Goal: Task Accomplishment & Management: Manage account settings

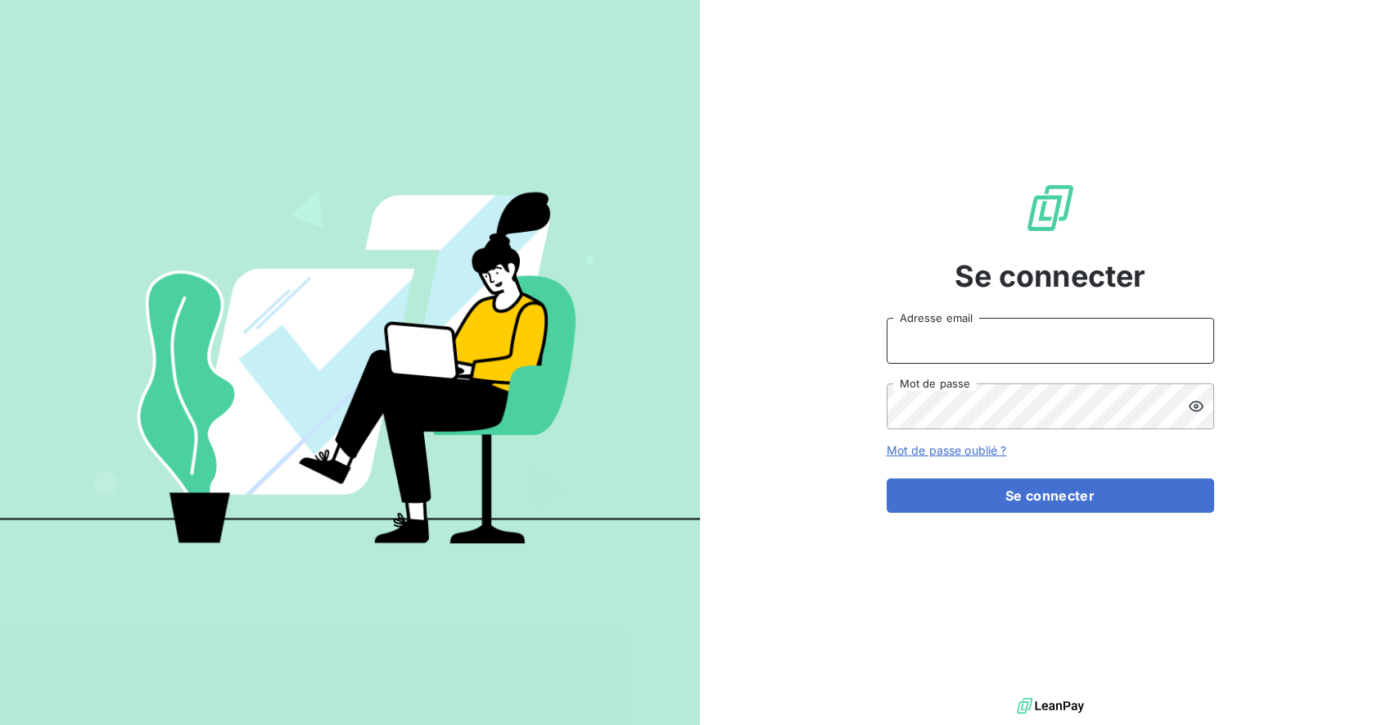
type input "[EMAIL_ADDRESS][DOMAIN_NAME]"
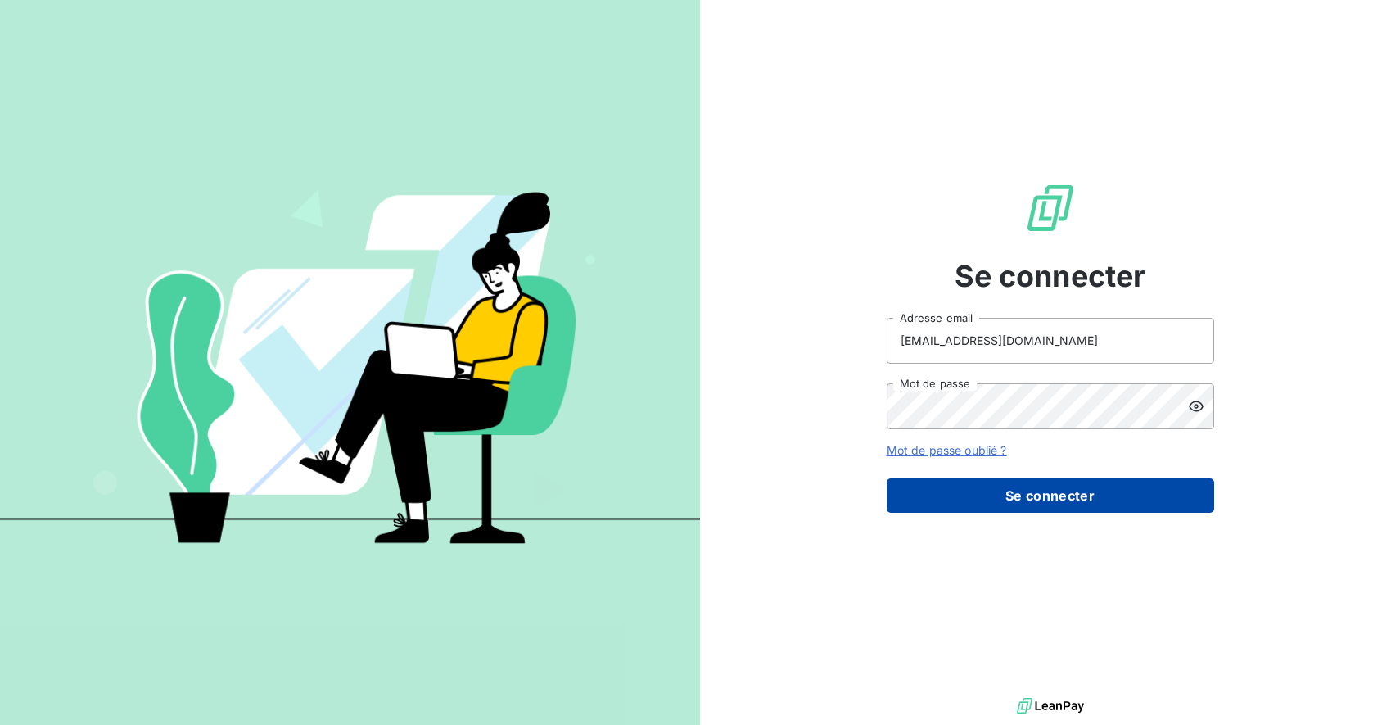
click at [1033, 497] on button "Se connecter" at bounding box center [1050, 495] width 327 height 34
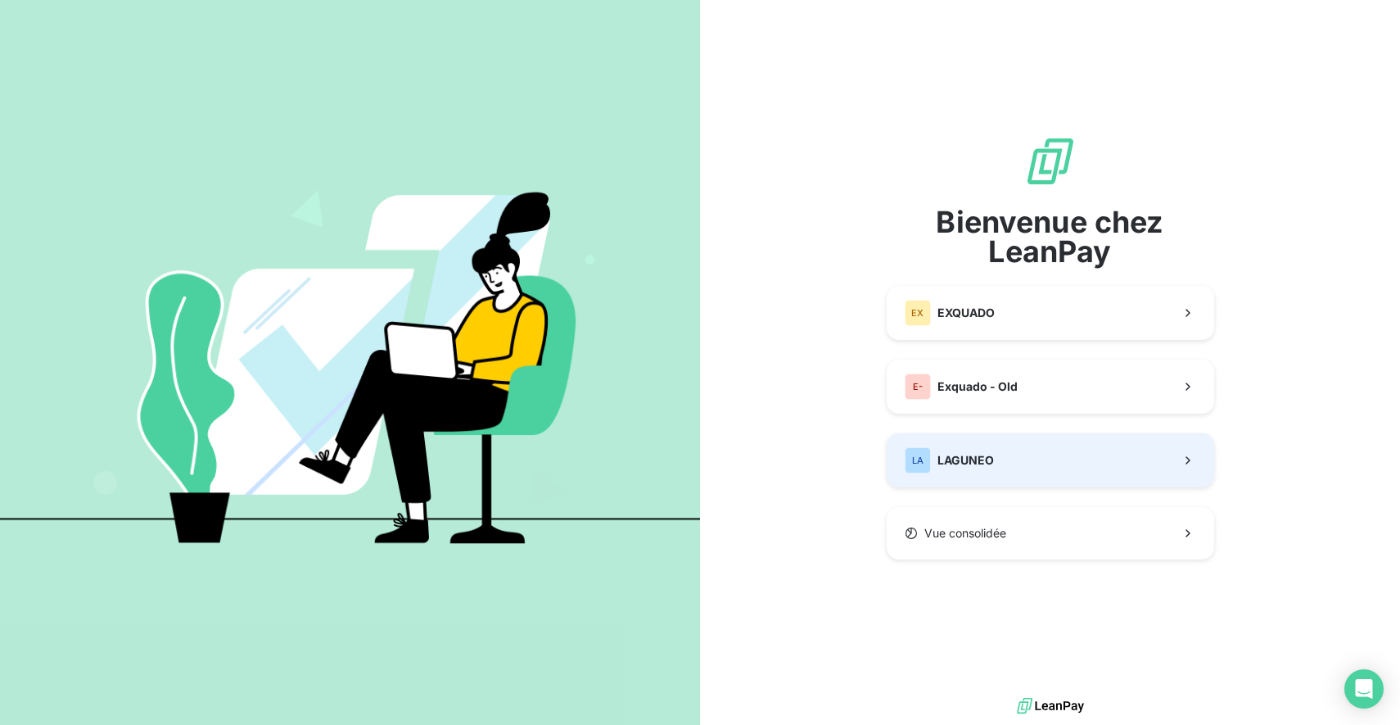
click at [1026, 469] on button "LA LAGUNEO" at bounding box center [1050, 460] width 327 height 54
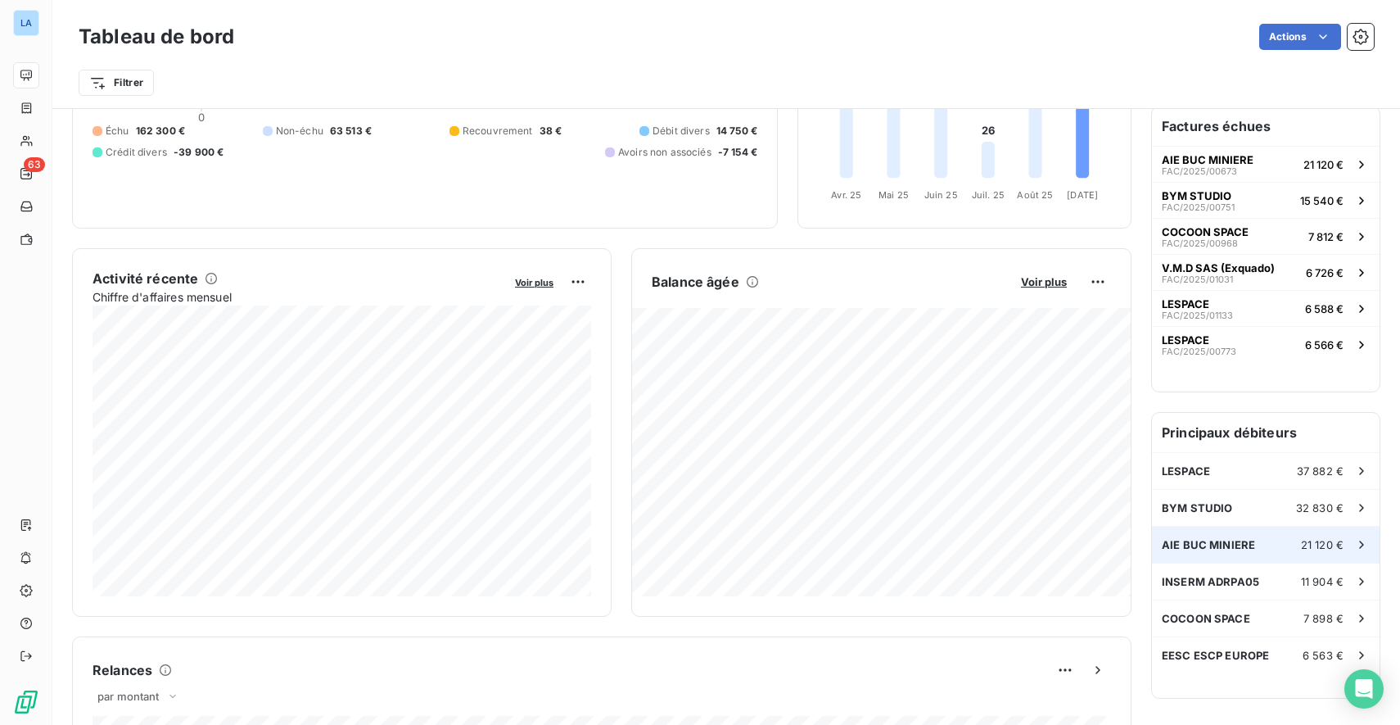
scroll to position [181, 0]
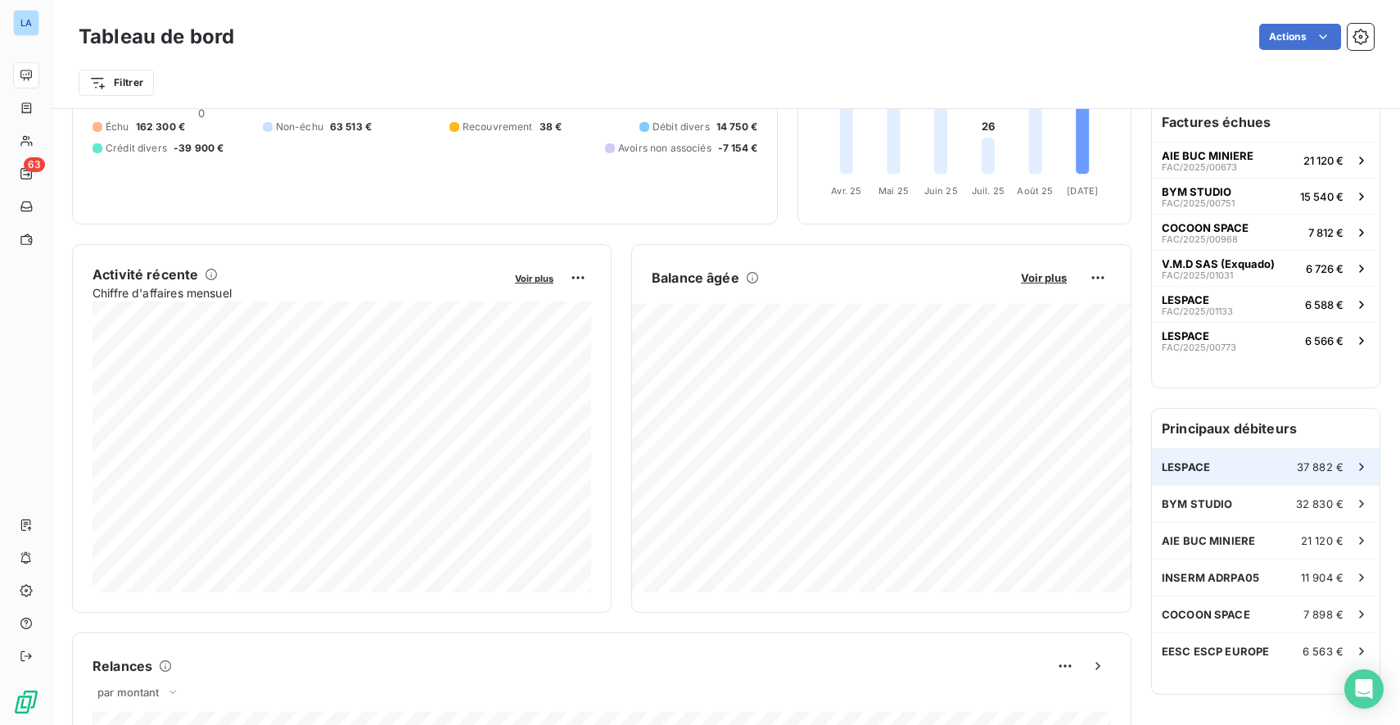
click at [1279, 463] on div "LESPACE 37 882 €" at bounding box center [1266, 467] width 228 height 36
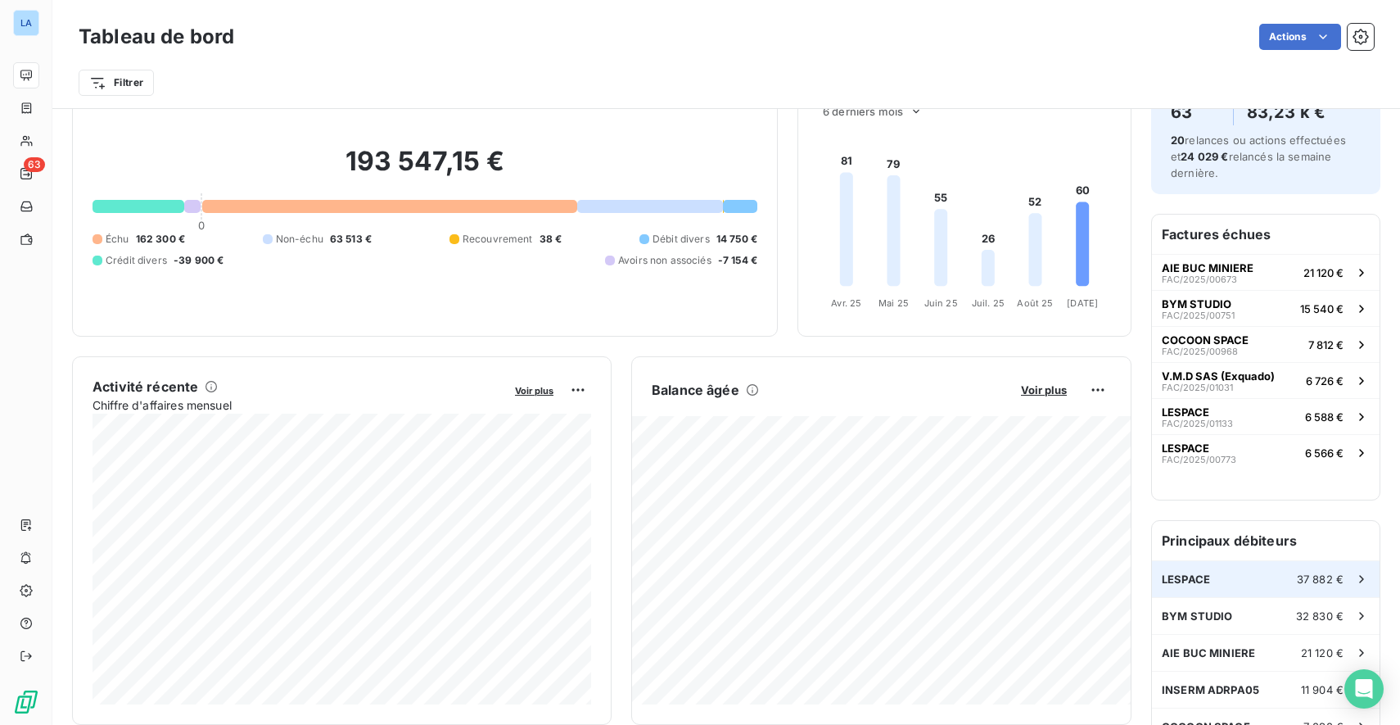
scroll to position [68, 0]
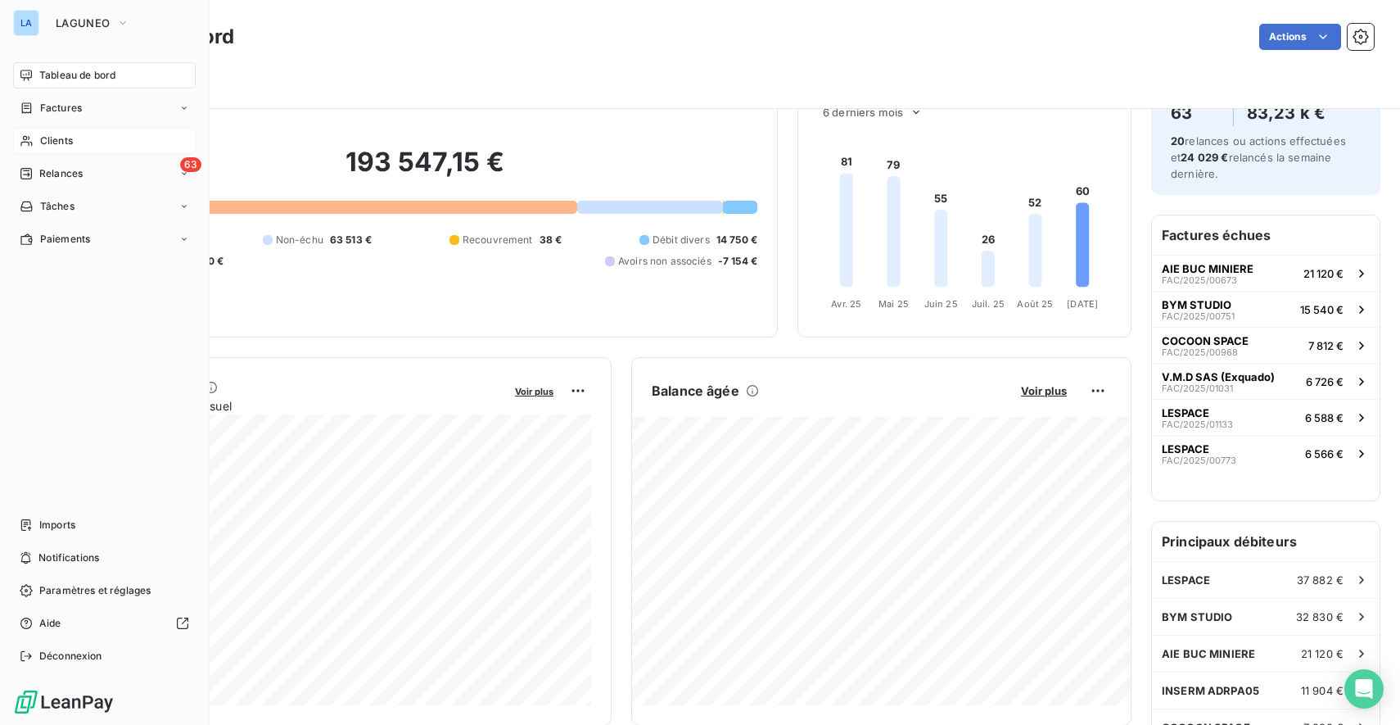
click at [38, 141] on div "Clients" at bounding box center [104, 141] width 183 height 26
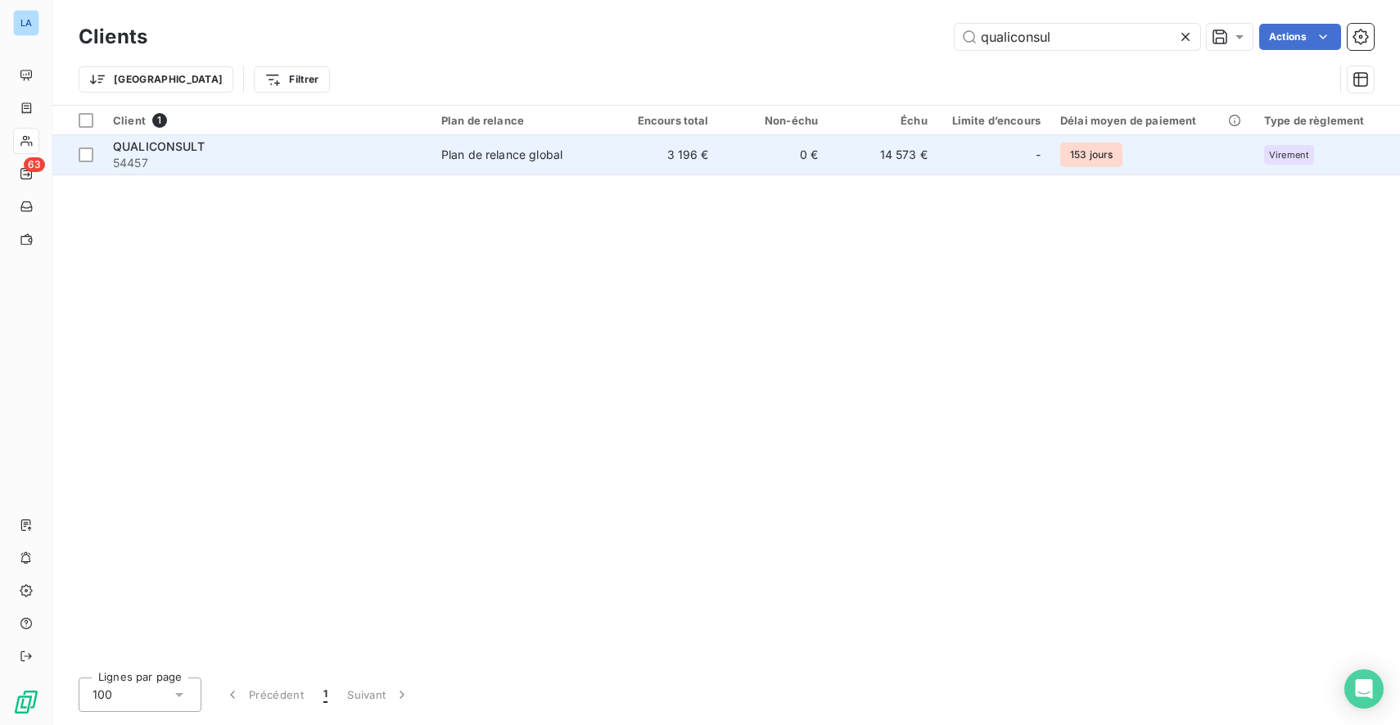
type input "qualiconsul"
click at [663, 142] on td "3 196 €" at bounding box center [664, 154] width 110 height 39
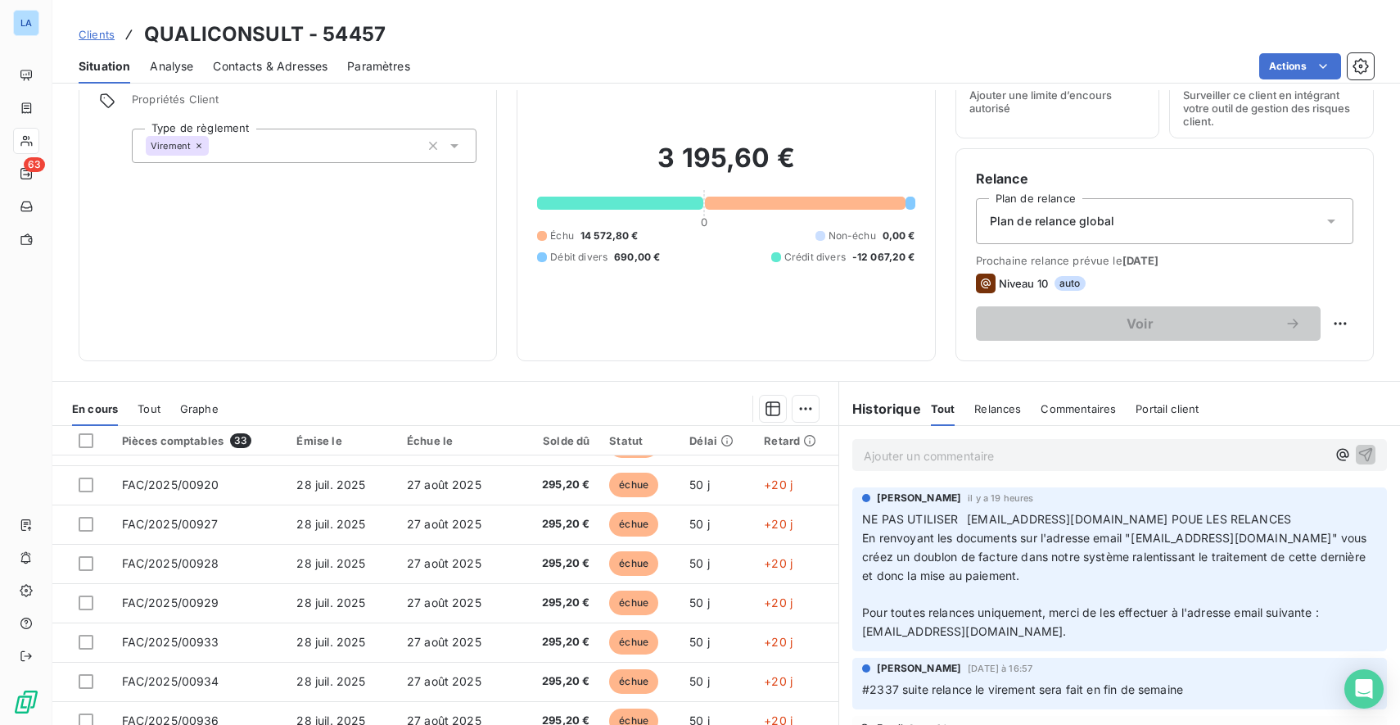
scroll to position [696, 0]
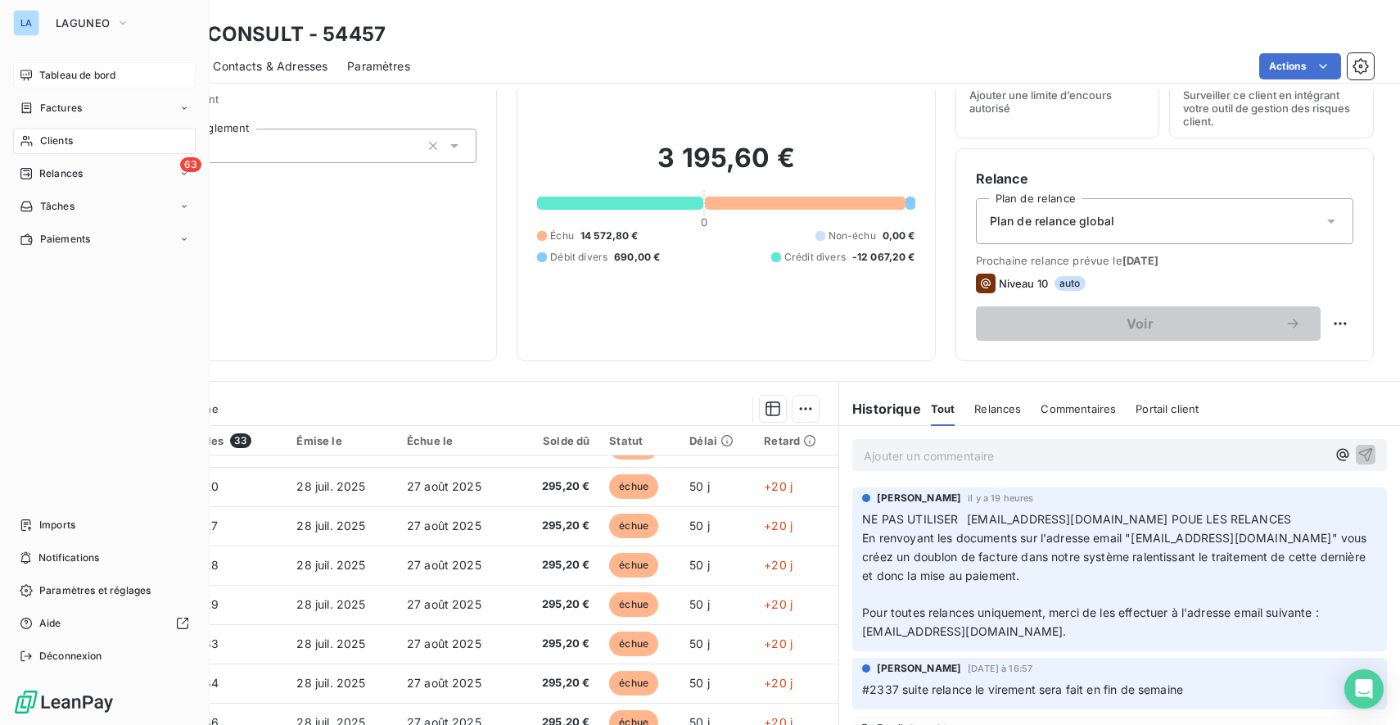
click at [33, 78] on div "Tableau de bord" at bounding box center [104, 75] width 183 height 26
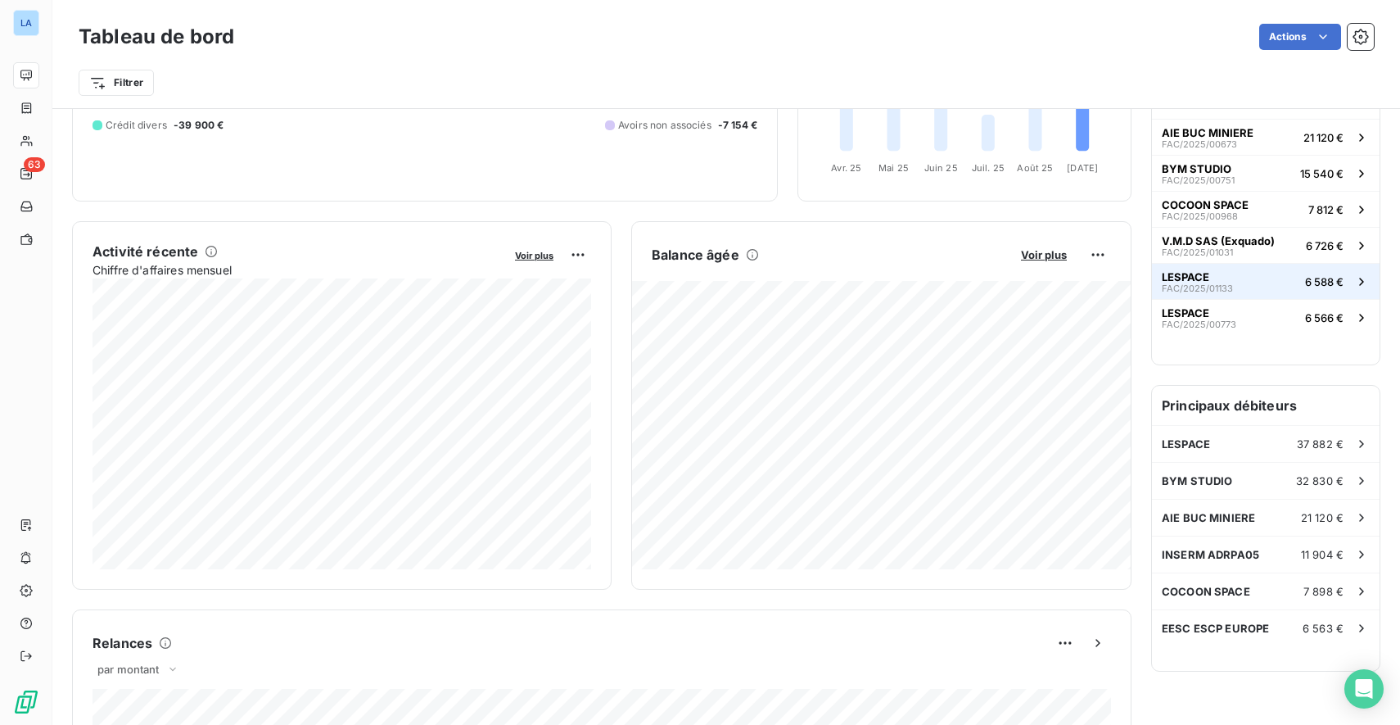
scroll to position [223, 0]
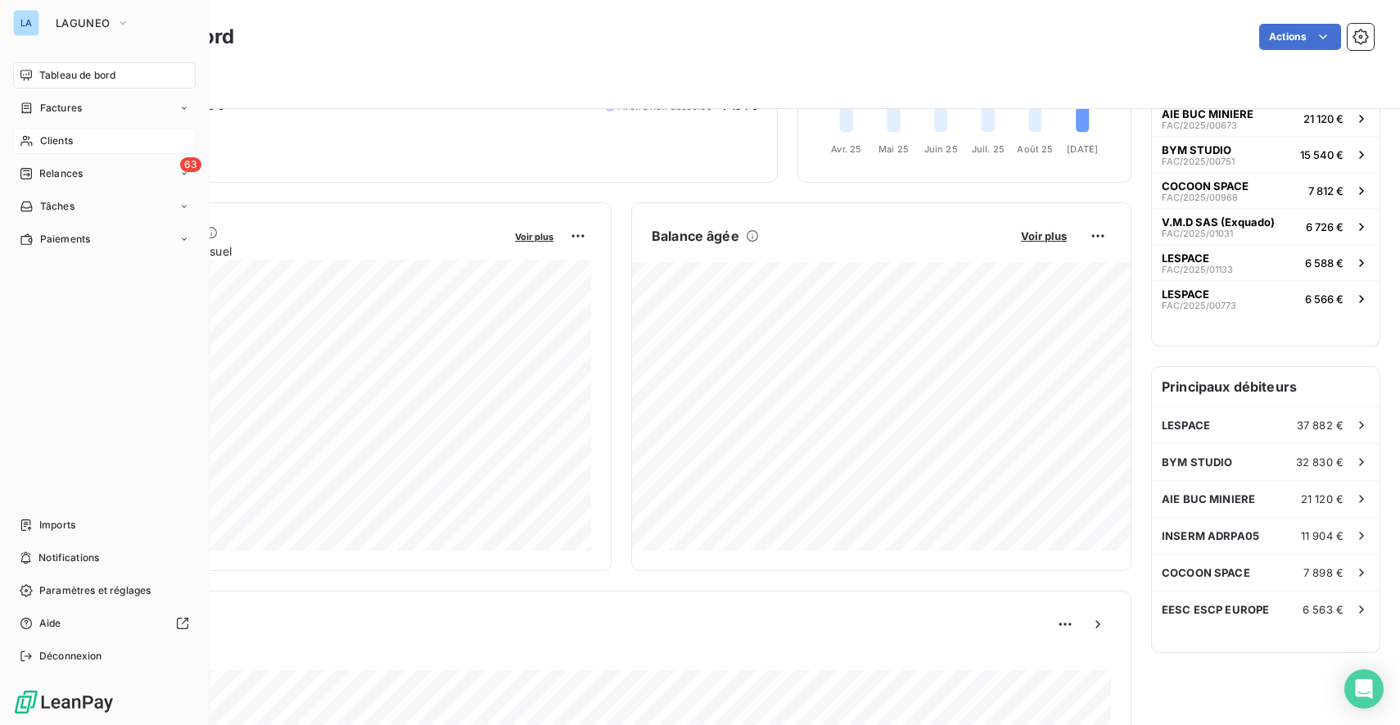
click at [68, 138] on span "Clients" at bounding box center [56, 140] width 33 height 15
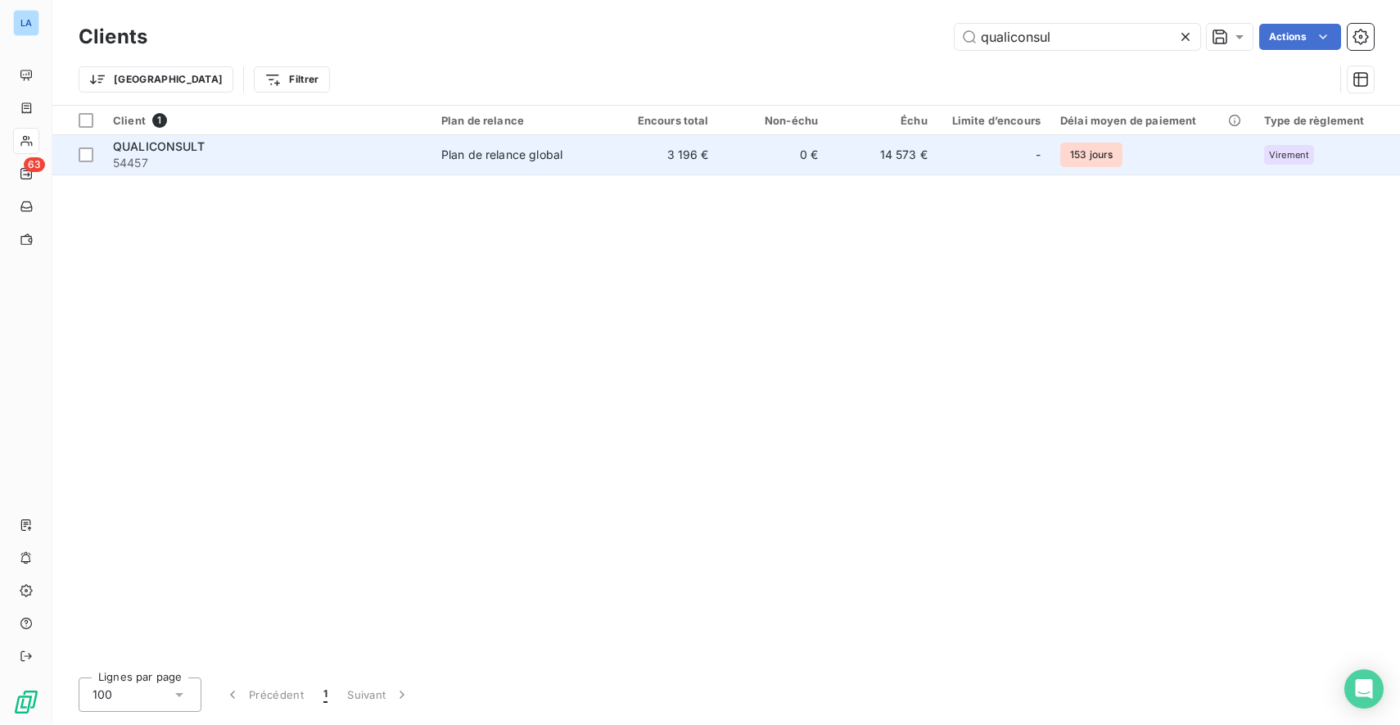
click at [472, 158] on div "Plan de relance global" at bounding box center [501, 155] width 121 height 16
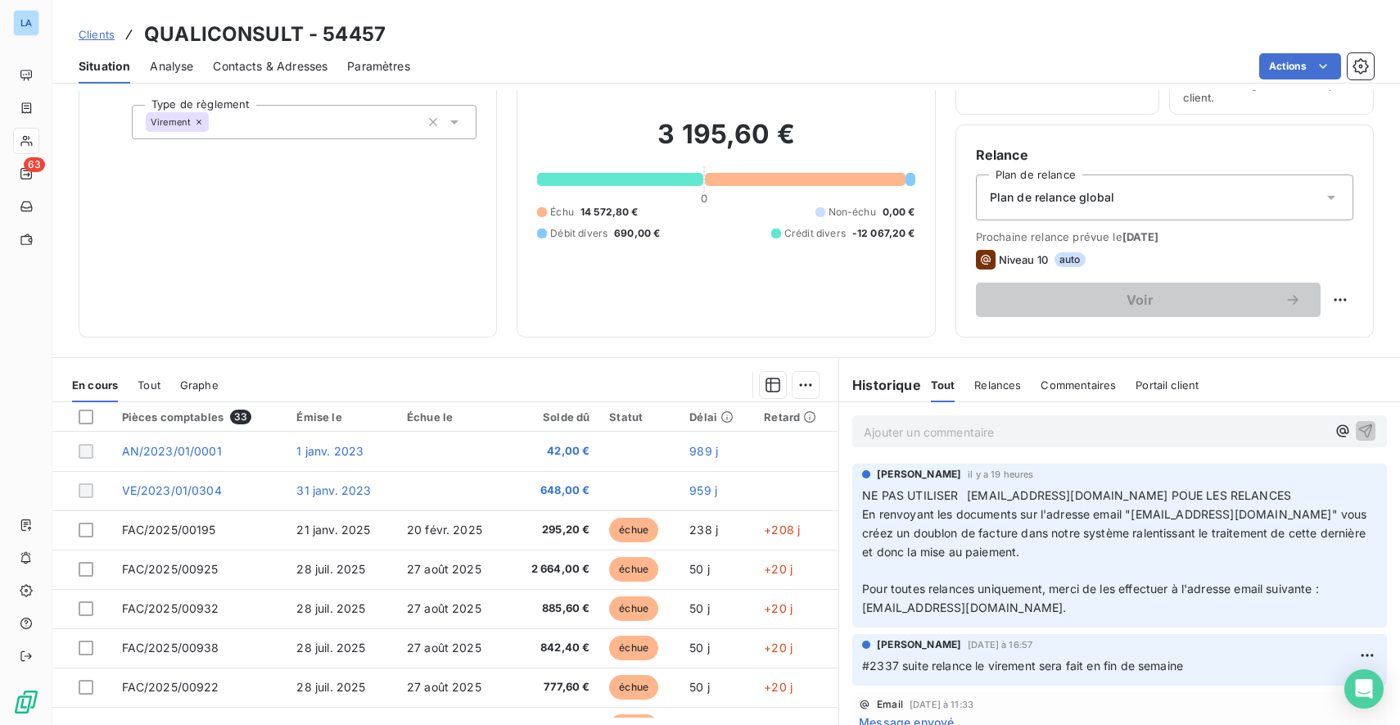
scroll to position [94, 0]
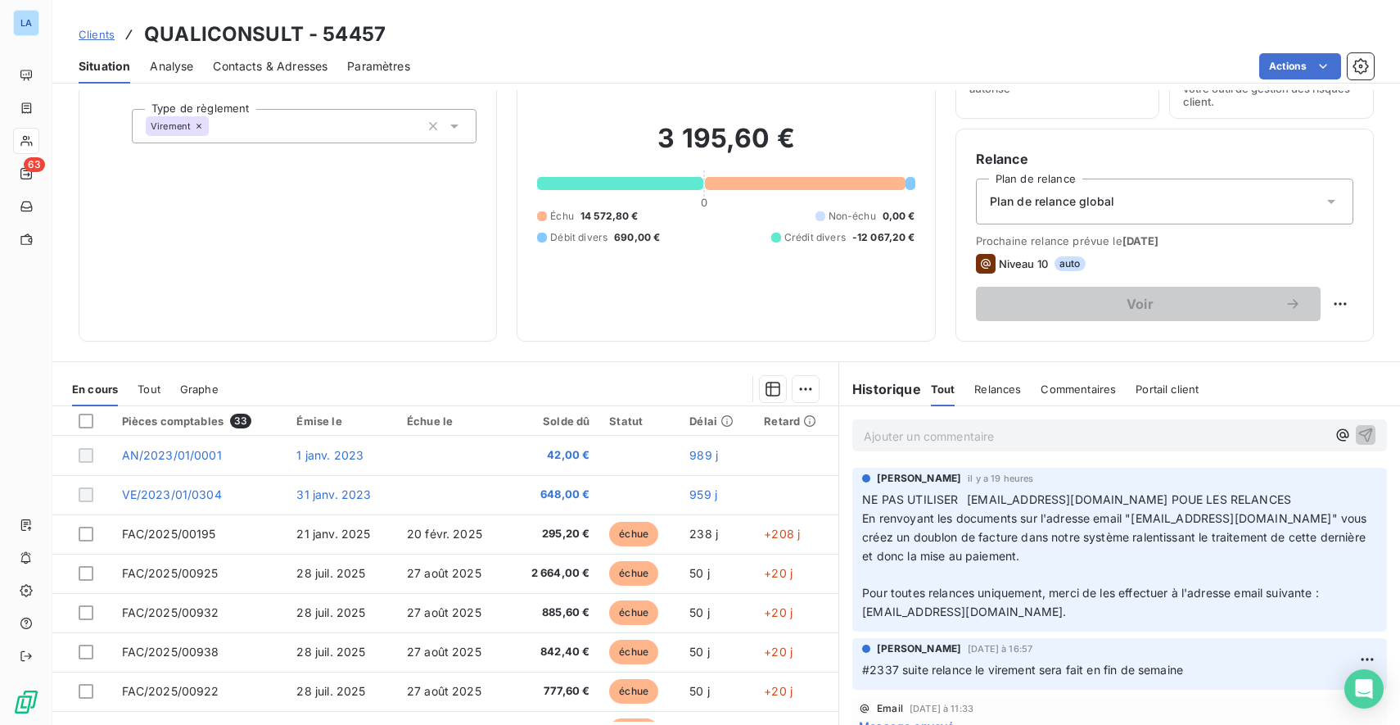
click at [859, 234] on span "-12 067,20 €" at bounding box center [883, 237] width 63 height 15
drag, startPoint x: 859, startPoint y: 234, endPoint x: 905, endPoint y: 237, distance: 46.0
click at [905, 237] on span "-12 067,20 €" at bounding box center [883, 237] width 63 height 15
click at [905, 239] on span "-12 067,20 €" at bounding box center [883, 237] width 63 height 15
drag, startPoint x: 905, startPoint y: 239, endPoint x: 856, endPoint y: 237, distance: 49.2
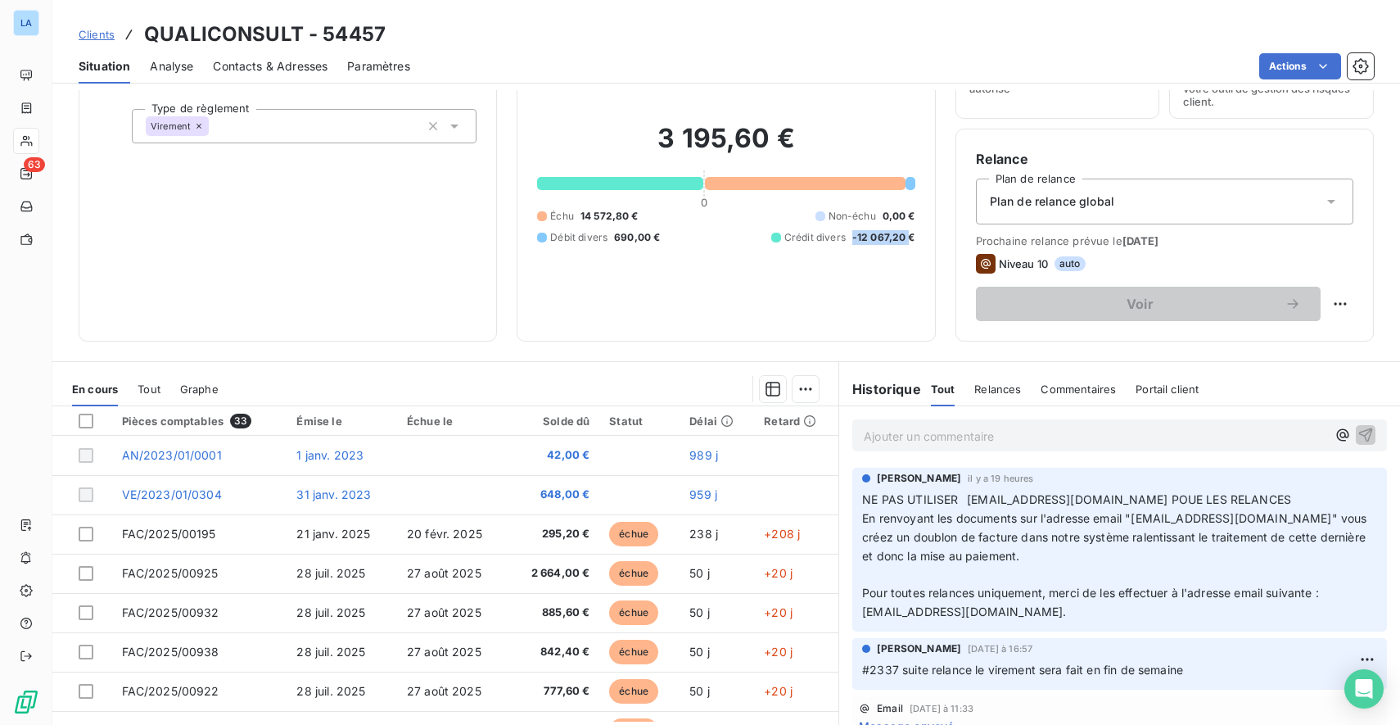
click at [856, 237] on span "-12 067,20 €" at bounding box center [883, 237] width 63 height 15
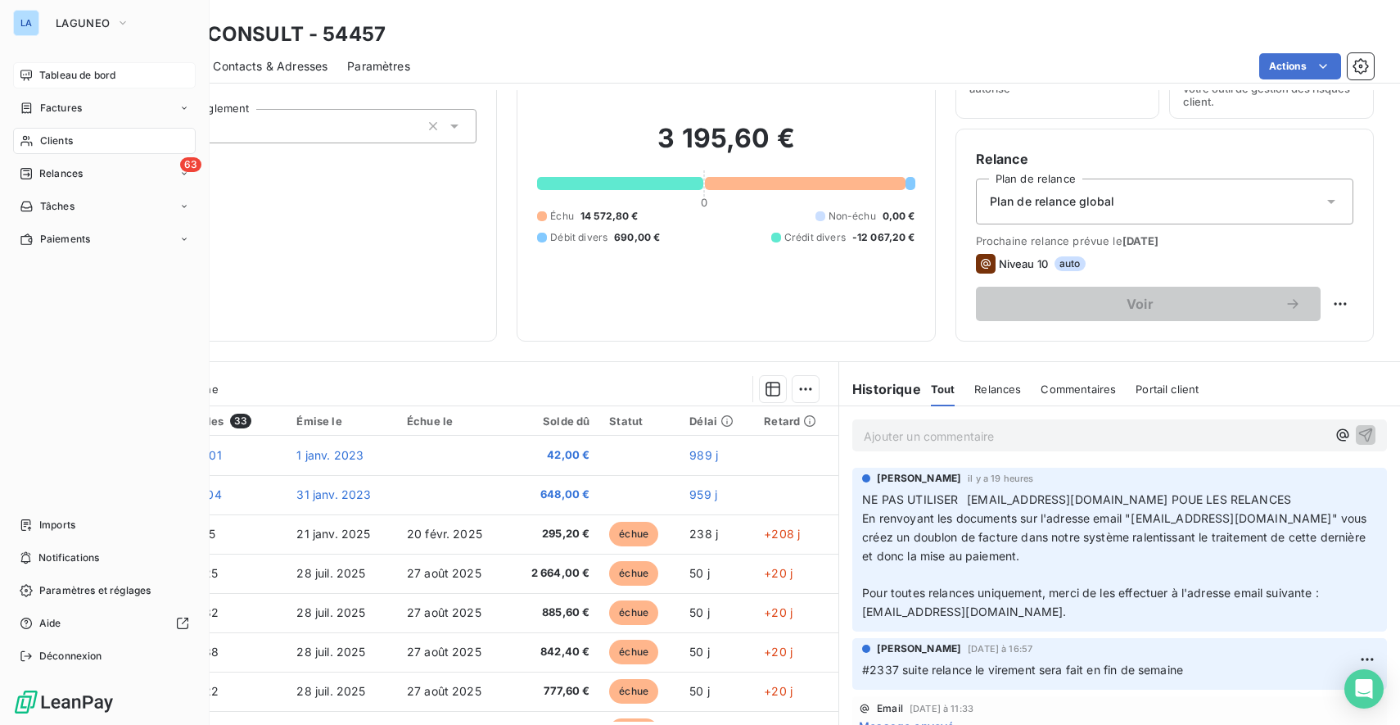
click at [25, 76] on icon at bounding box center [26, 75] width 13 height 13
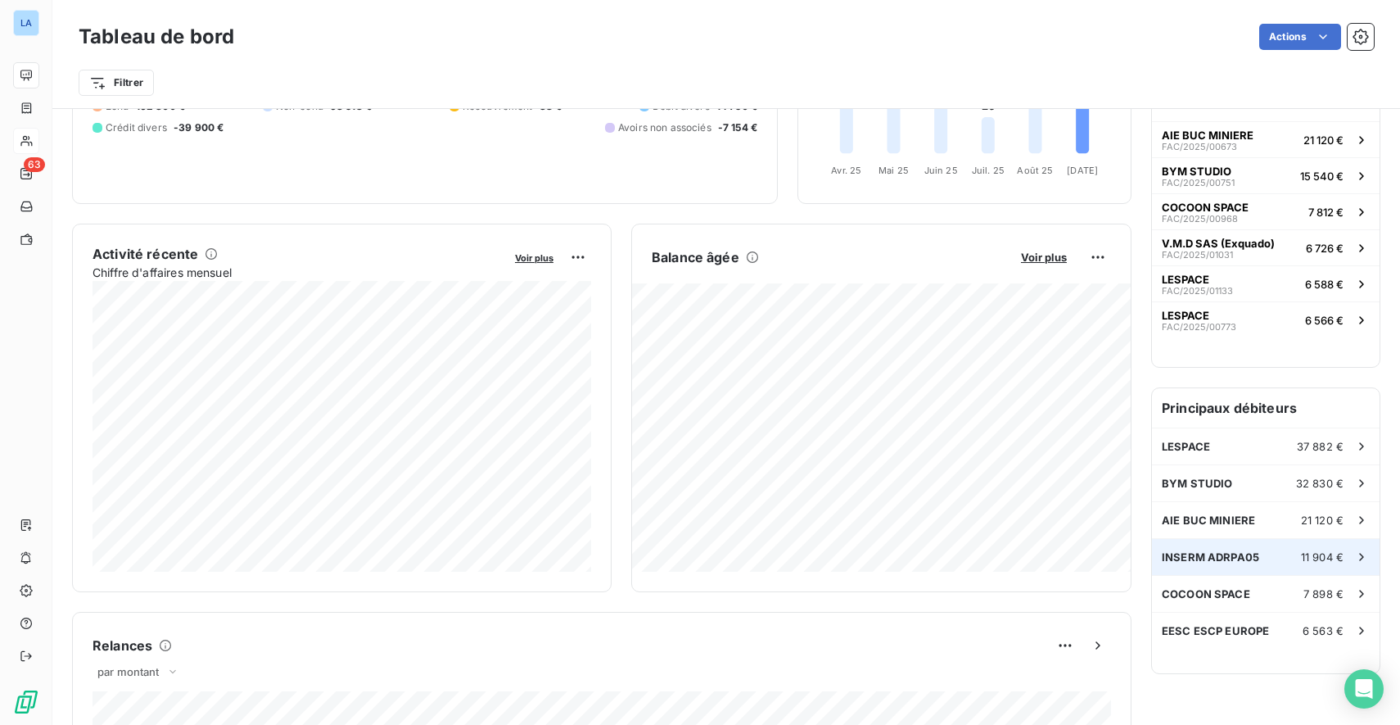
scroll to position [206, 0]
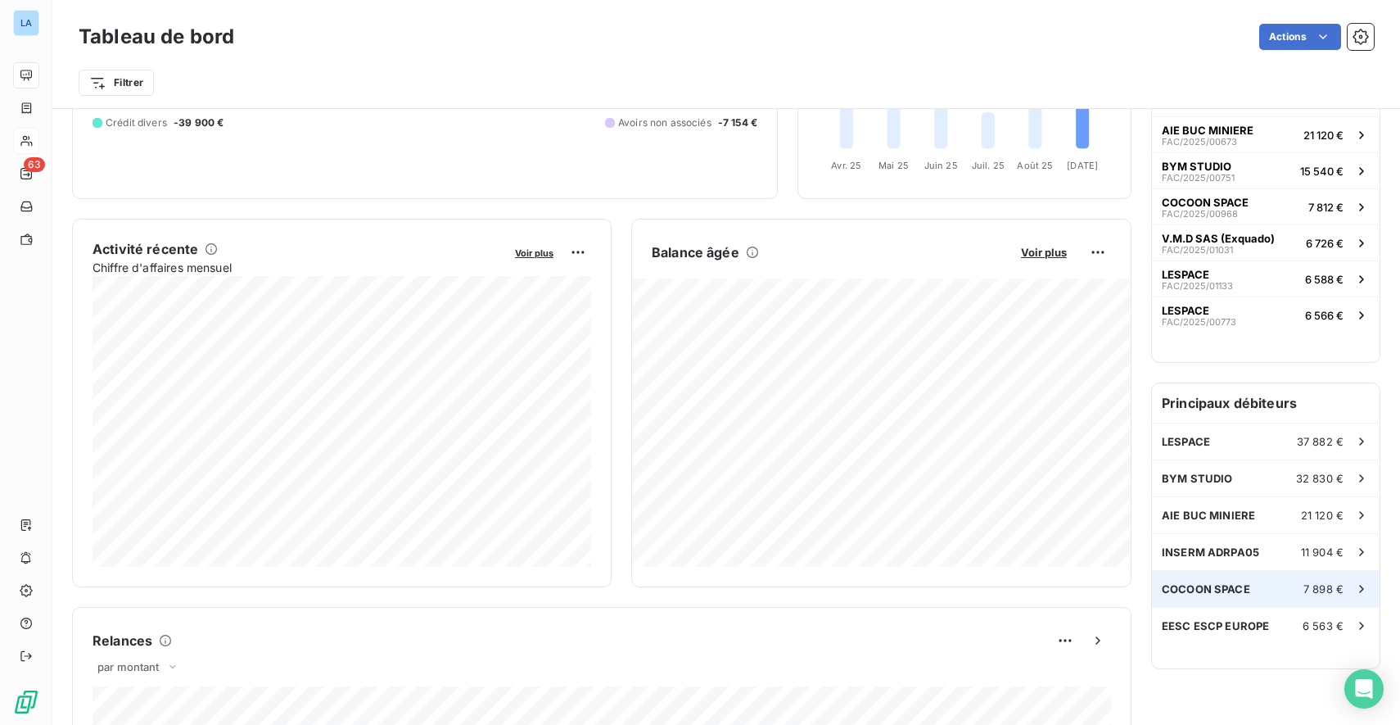
click at [1271, 582] on div "COCOON SPACE 7 898 €" at bounding box center [1266, 589] width 228 height 36
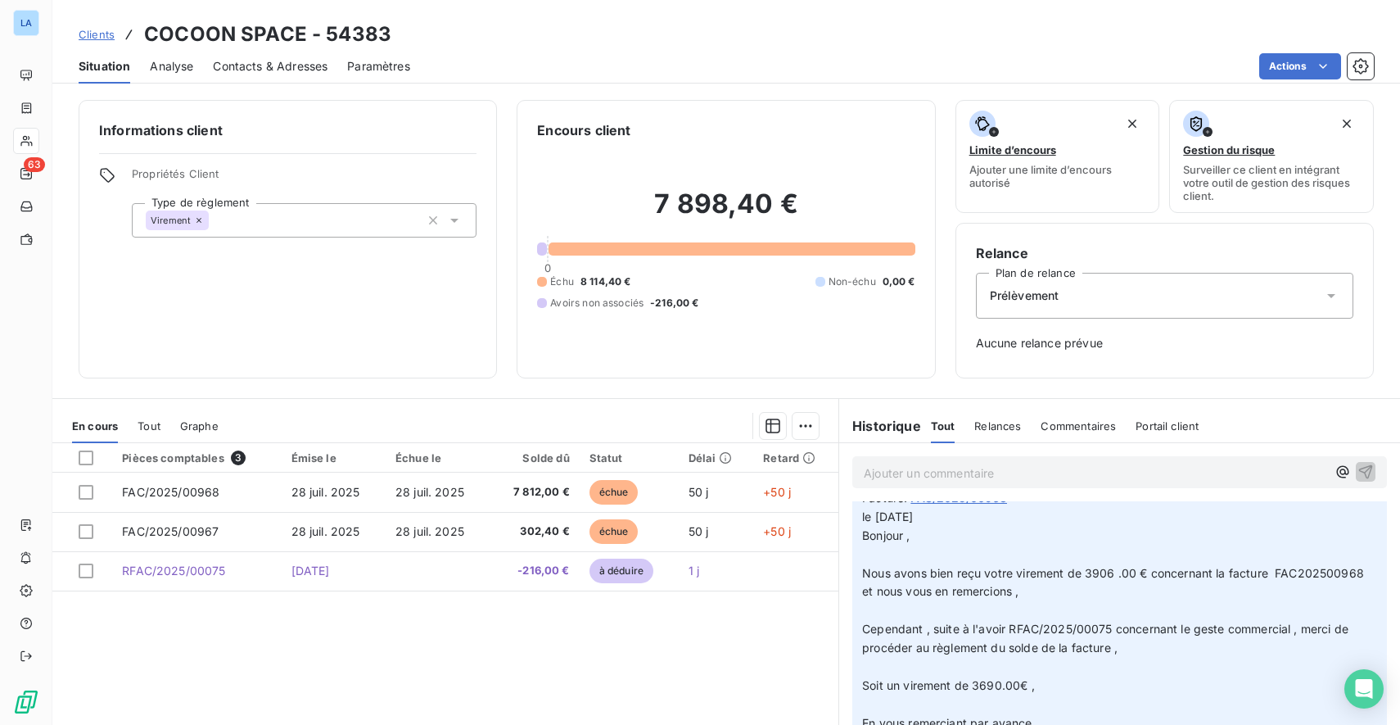
scroll to position [47, 0]
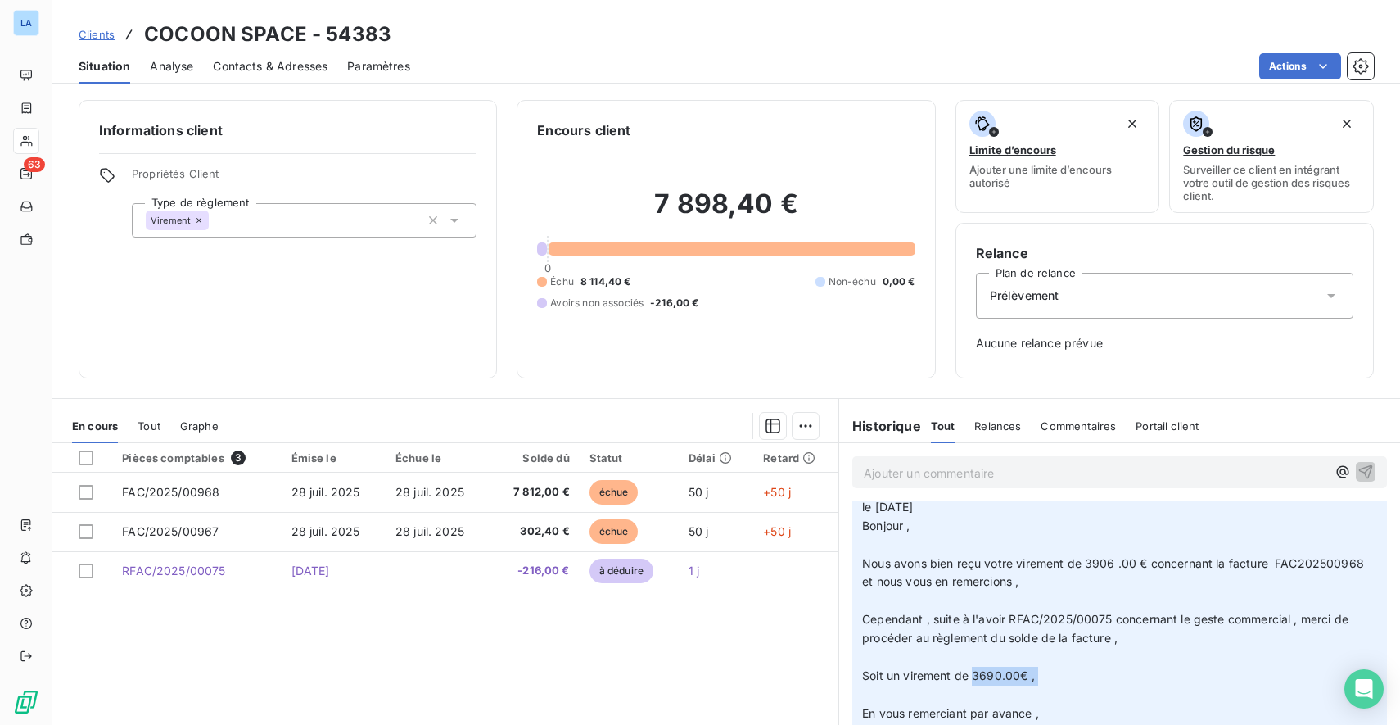
drag, startPoint x: 974, startPoint y: 668, endPoint x: 1018, endPoint y: 675, distance: 44.8
click at [1018, 675] on p "le [DATE] Bonjour , ﻿ Nous avons bien reçu votre virement de 3906 .00 € concern…" at bounding box center [1119, 648] width 515 height 300
